Goal: Task Accomplishment & Management: Use online tool/utility

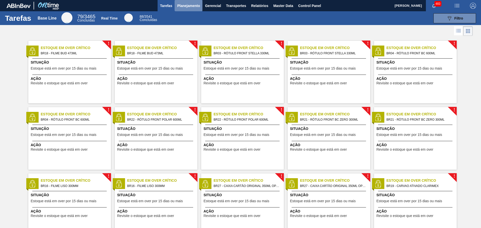
click at [191, 6] on span "Planejamento" at bounding box center [188, 6] width 23 height 6
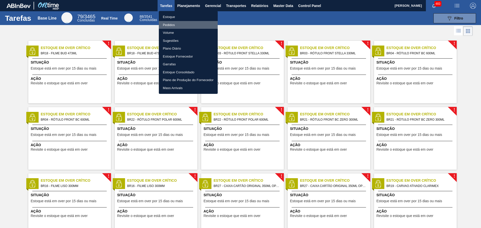
click at [175, 23] on li "Pedidos" at bounding box center [188, 25] width 59 height 8
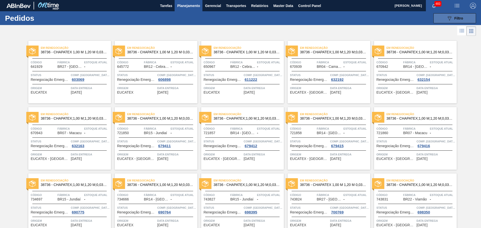
click at [450, 16] on icon "089F7B8B-B2A5-4AFE-B5C0-19BA573D28AC" at bounding box center [449, 18] width 6 height 6
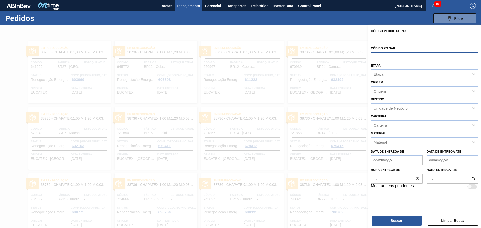
click at [384, 59] on input "text" at bounding box center [425, 57] width 108 height 10
paste input "text"
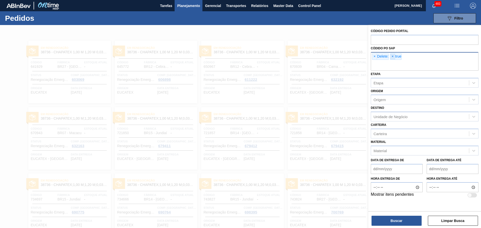
click at [392, 57] on span "×" at bounding box center [392, 57] width 5 height 6
click at [374, 56] on span "×" at bounding box center [374, 57] width 5 height 6
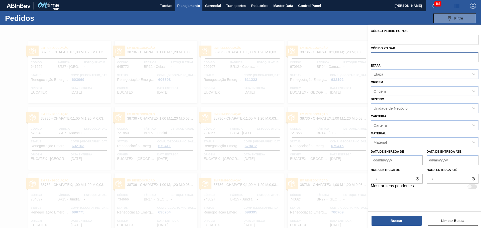
paste input "5800356535"
type input "5800356535"
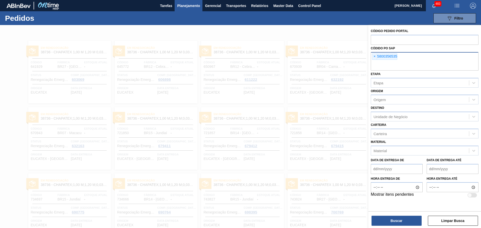
paste input "5800356536"
type input "5800356536"
click at [410, 220] on button "Buscar" at bounding box center [397, 221] width 50 height 10
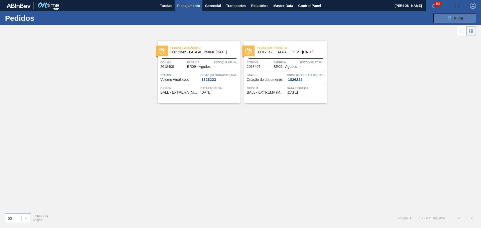
click at [452, 19] on div "089F7B8B-B2A5-4AFE-B5C0-19BA573D28AC Filtro" at bounding box center [454, 18] width 17 height 6
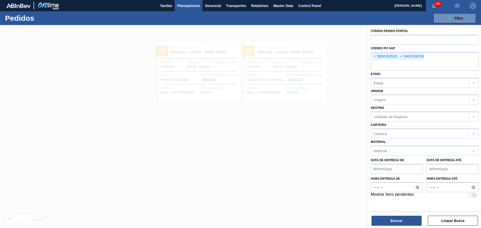
click at [345, 63] on div at bounding box center [240, 139] width 481 height 228
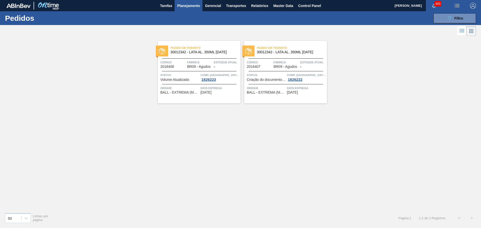
click at [461, 31] on icon at bounding box center [462, 31] width 4 height 0
